Goal: Find specific page/section

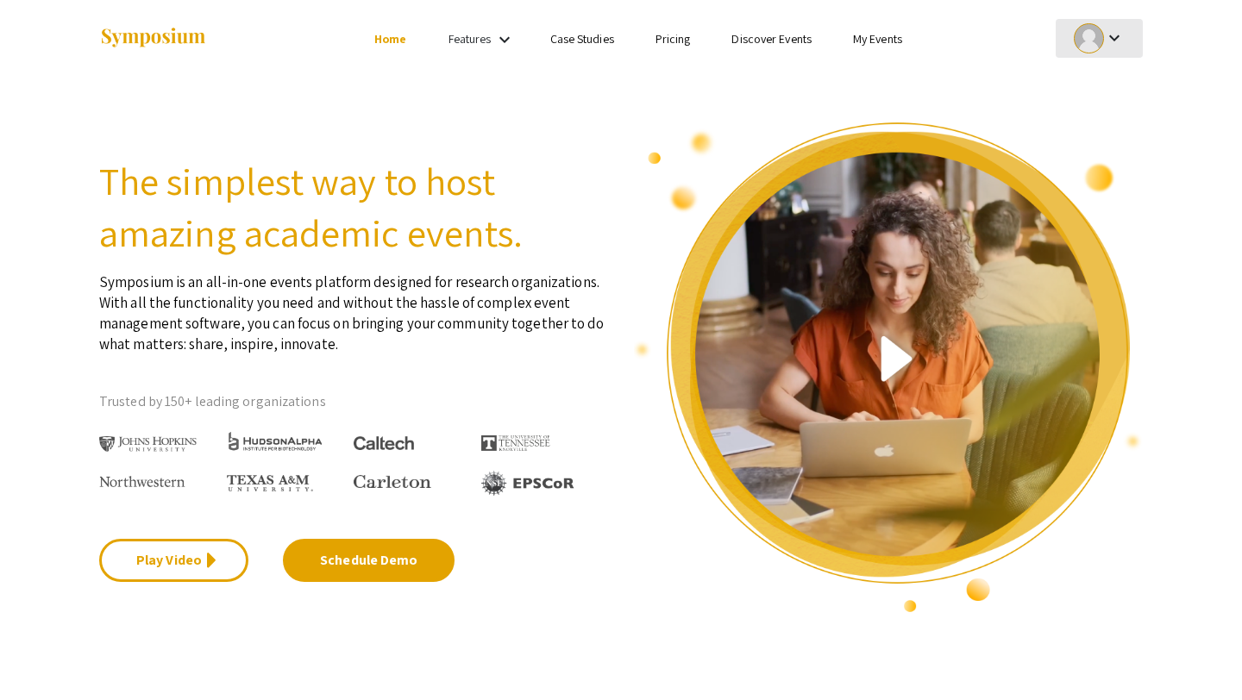
click at [1117, 41] on mat-icon "keyboard_arrow_down" at bounding box center [1114, 38] width 21 height 21
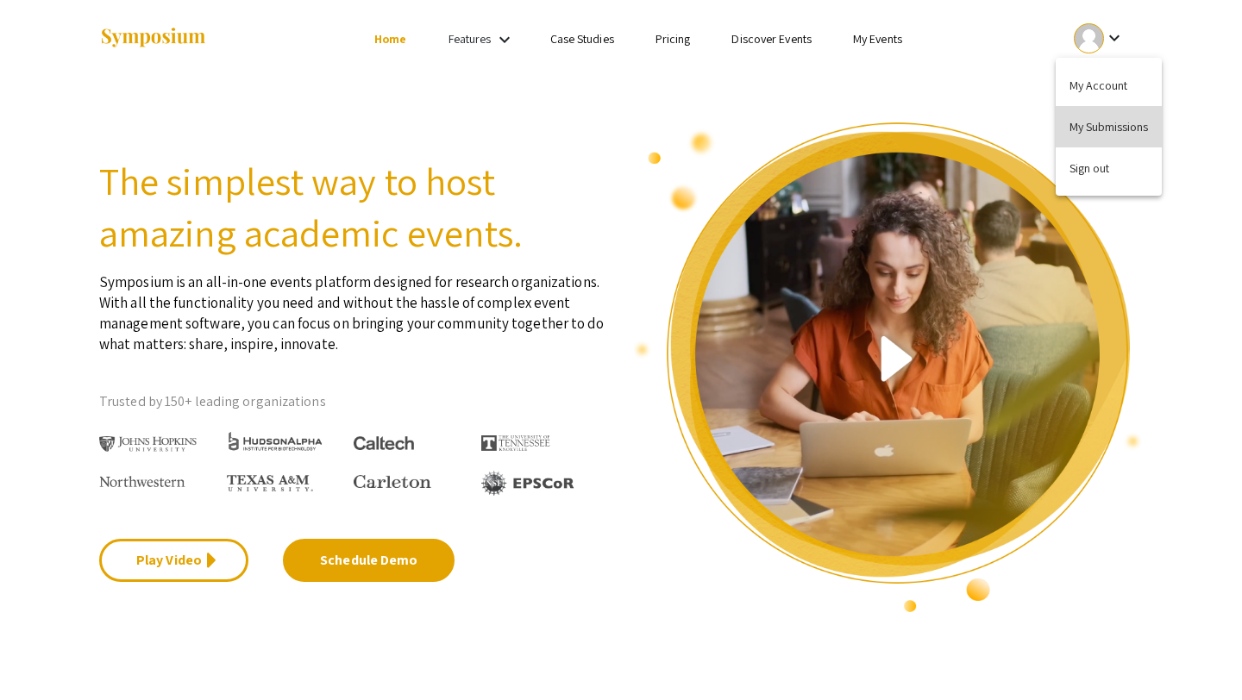
click at [1128, 111] on button "My Submissions" at bounding box center [1109, 126] width 106 height 41
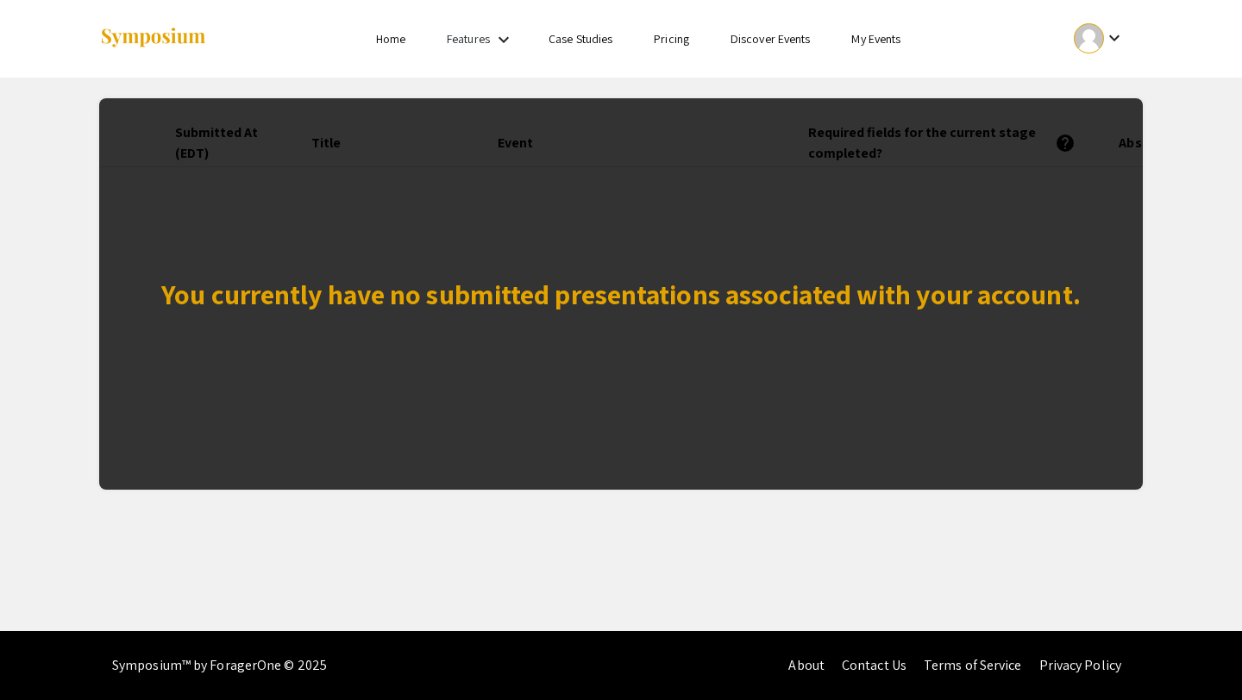
click at [754, 209] on div "You currently have no submitted presentations associated with your account." at bounding box center [621, 294] width 1044 height 392
click at [756, 261] on div "You currently have no submitted presentations associated with your account." at bounding box center [621, 294] width 1044 height 392
click at [870, 45] on link "My Events" at bounding box center [875, 39] width 49 height 16
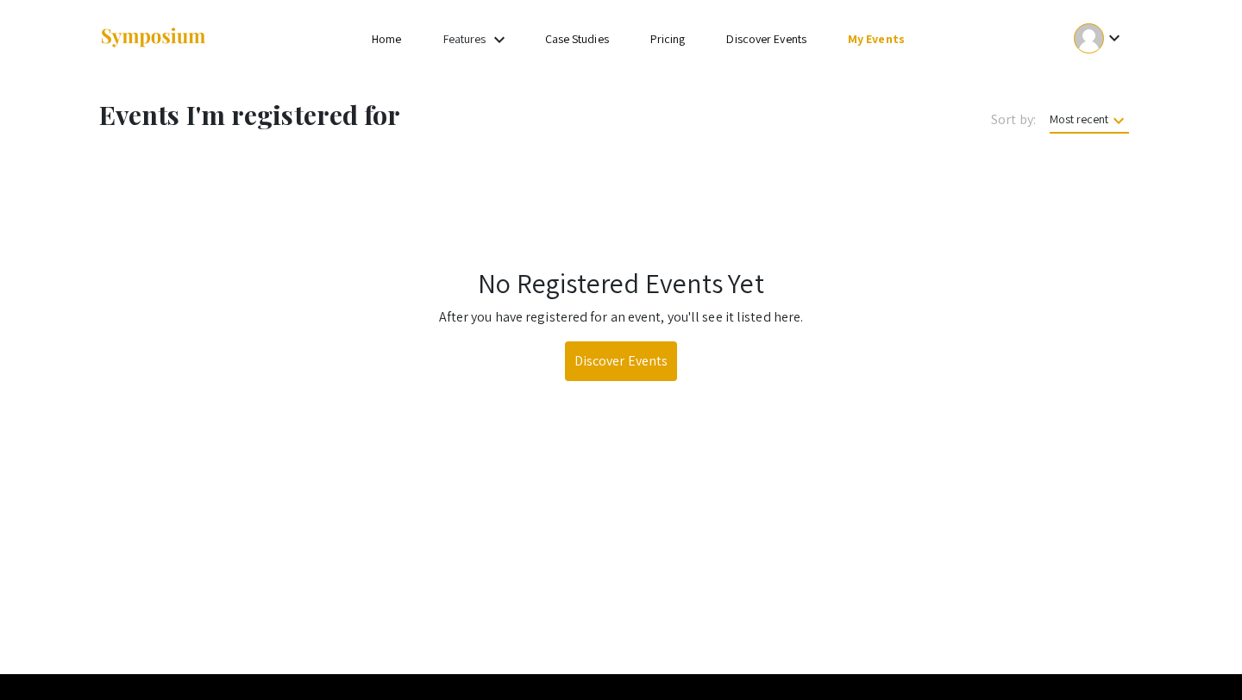
click at [504, 40] on mat-icon "keyboard_arrow_down" at bounding box center [499, 39] width 21 height 21
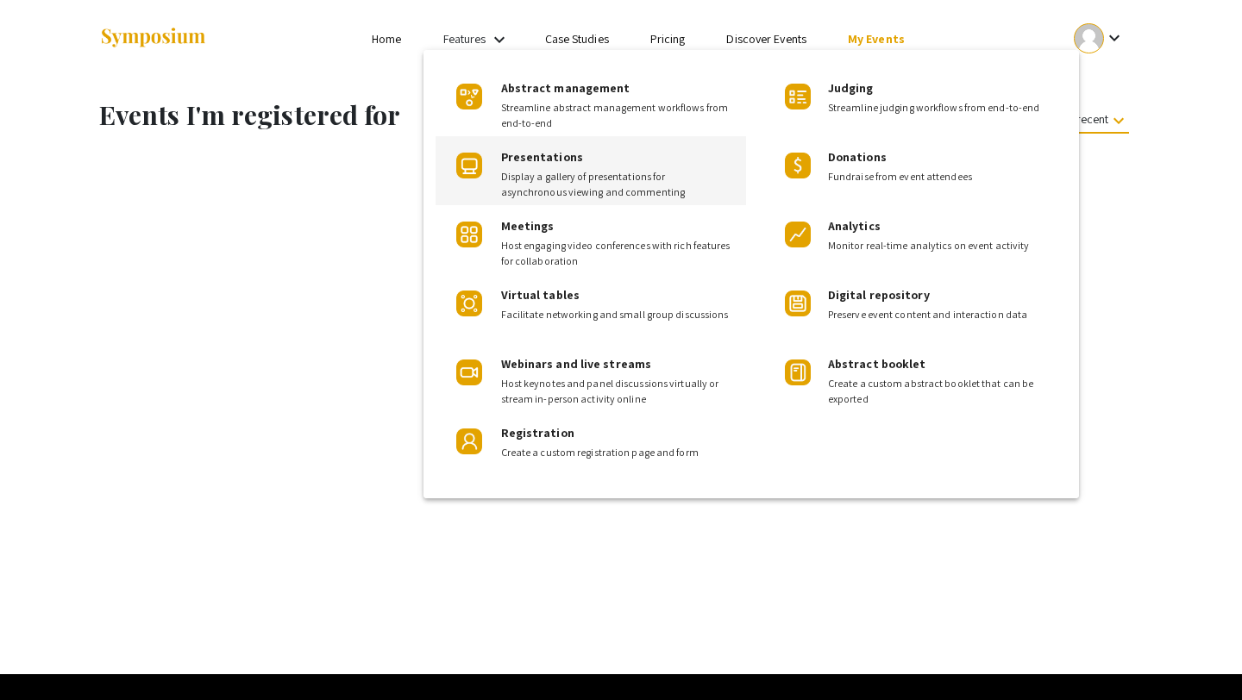
click at [593, 186] on span "Display a gallery of presentations for asynchronous viewing and commenting" at bounding box center [617, 184] width 232 height 31
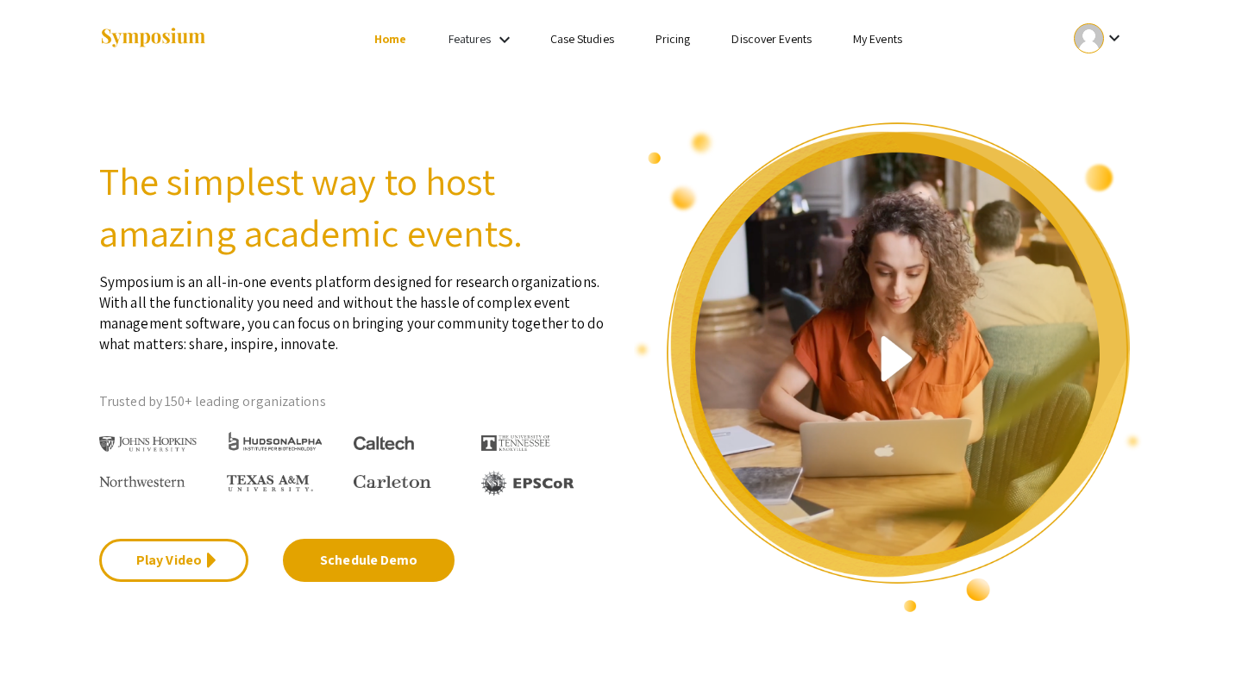
click at [503, 47] on mat-icon "keyboard_arrow_down" at bounding box center [504, 39] width 21 height 21
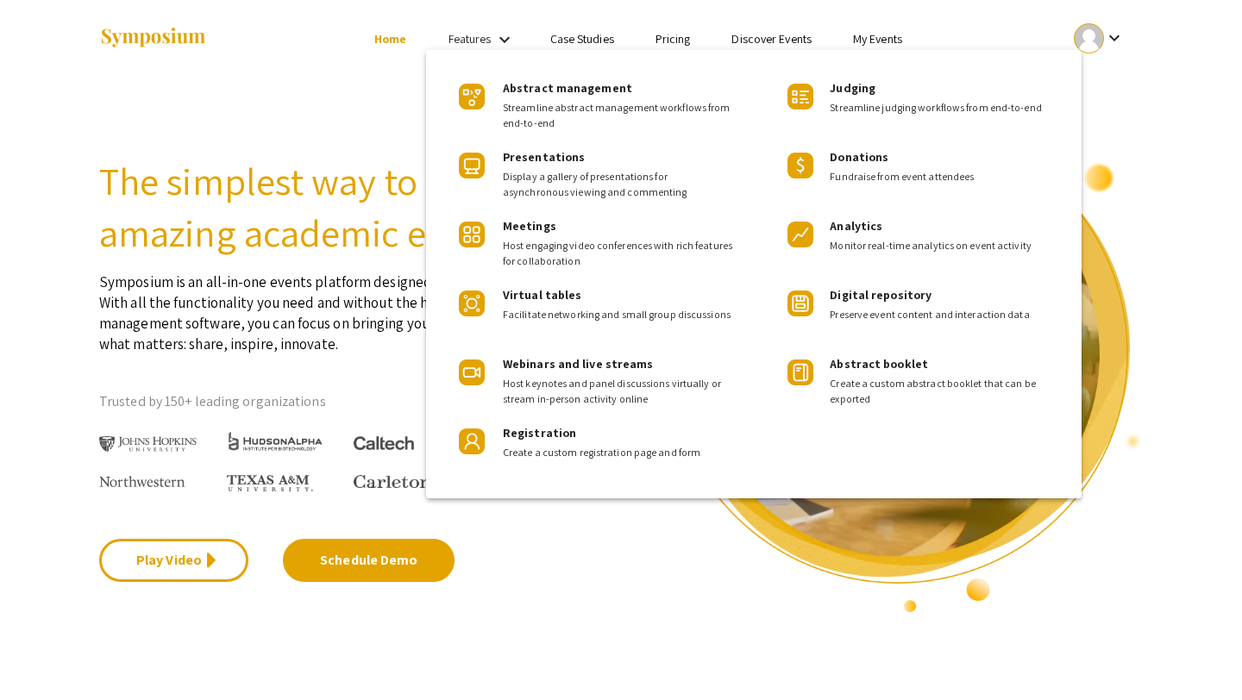
click at [756, 557] on div at bounding box center [621, 350] width 1242 height 700
